Goal: Transaction & Acquisition: Purchase product/service

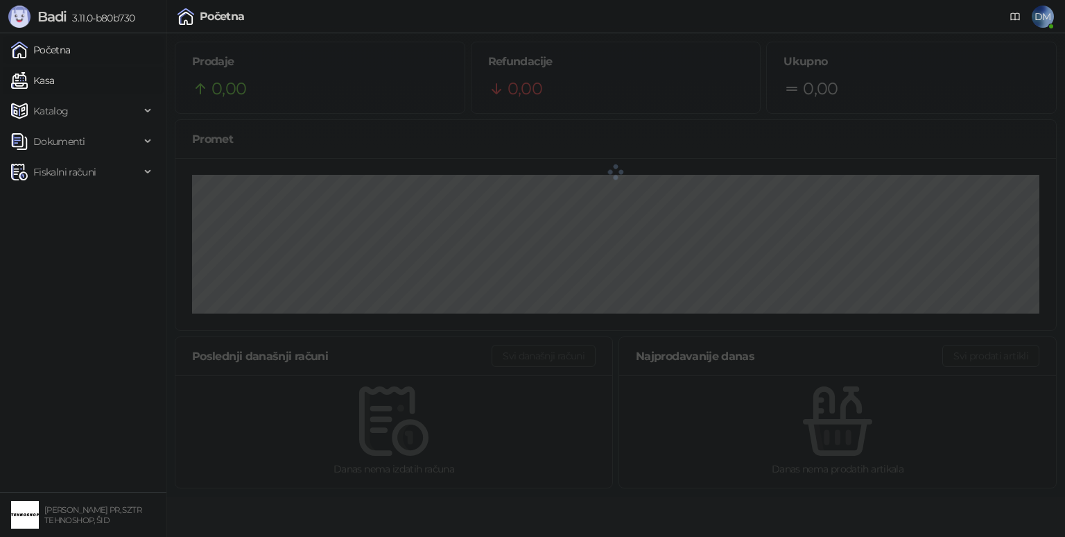
click at [37, 80] on link "Kasa" at bounding box center [32, 81] width 43 height 28
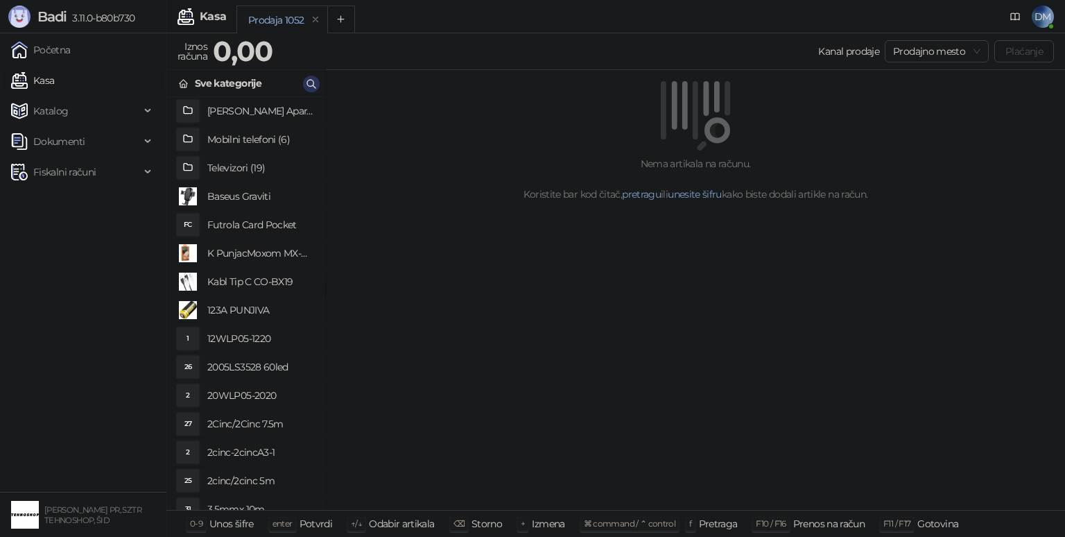
click at [309, 90] on span "button" at bounding box center [311, 83] width 11 height 13
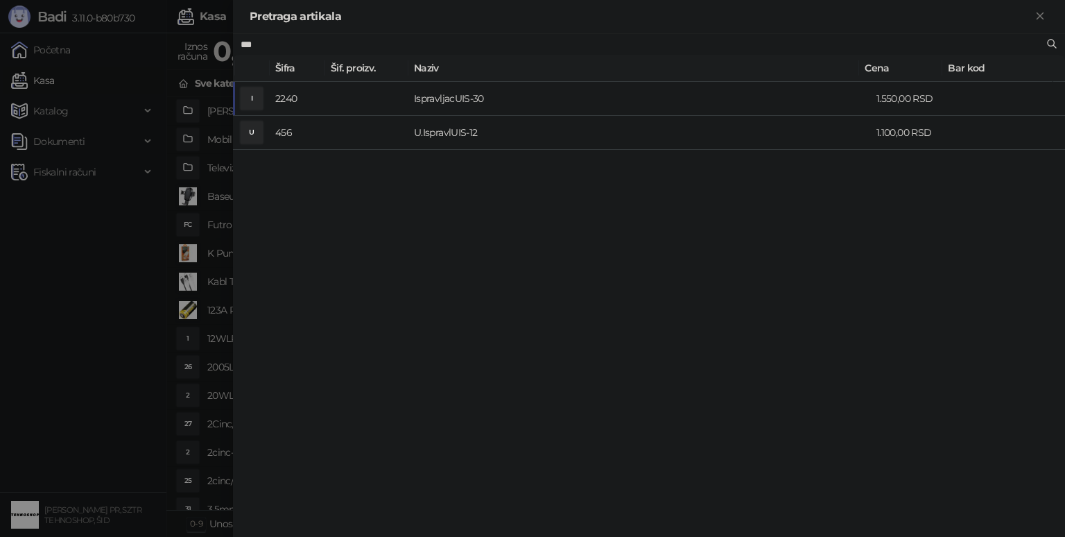
type input "***"
